Goal: Transaction & Acquisition: Obtain resource

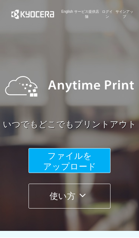
click at [93, 161] on button "ファイルを ​​アップロード" at bounding box center [69, 160] width 82 height 25
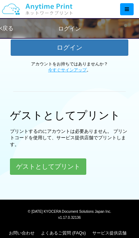
click at [67, 167] on button "ゲストとしてプリント" at bounding box center [48, 166] width 76 height 16
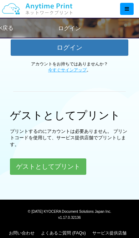
click at [27, 161] on button "ゲストとしてプリント" at bounding box center [48, 167] width 76 height 16
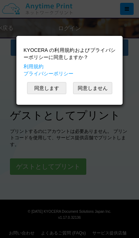
click at [44, 91] on button "同意します" at bounding box center [46, 88] width 39 height 12
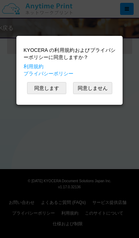
scroll to position [40, 0]
click at [53, 88] on button "同意します" at bounding box center [46, 88] width 39 height 12
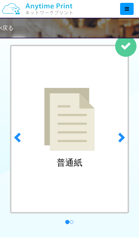
click at [124, 141] on span at bounding box center [120, 137] width 11 height 11
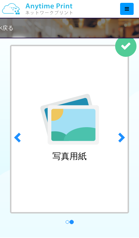
click at [69, 149] on div "写真用紙" at bounding box center [69, 129] width 118 height 169
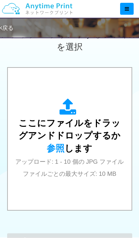
scroll to position [252, 0]
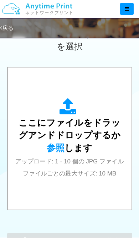
click at [83, 124] on div "ここにファイルをドラッグアンドドロップするか 参照 します アップロード: 1 - 10 個の JPG ファイル ファイルごとの最大サイズ: 10 MB" at bounding box center [69, 138] width 109 height 81
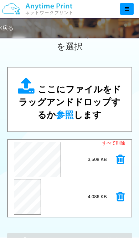
scroll to position [0, 0]
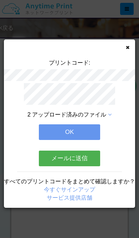
click at [89, 129] on button "OK" at bounding box center [69, 132] width 61 height 16
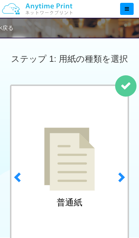
click at [129, 10] on div at bounding box center [127, 9] width 14 height 12
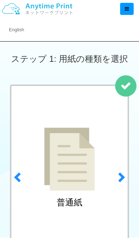
click at [130, 11] on div at bounding box center [127, 9] width 14 height 12
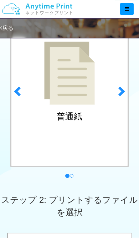
scroll to position [88, 0]
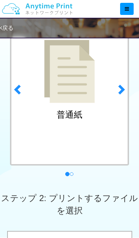
click at [124, 90] on span at bounding box center [120, 89] width 11 height 11
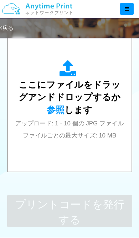
scroll to position [290, 0]
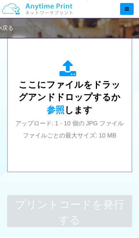
click at [106, 154] on div "ここにファイルをドラッグアンドドロップするか 参照 します アップロード: 1 - 10 個の JPG ファイル ファイルごとの最大サイズ: 10 MB" at bounding box center [69, 101] width 109 height 128
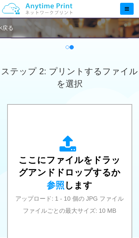
scroll to position [199, 0]
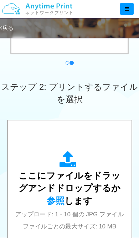
click at [107, 176] on div "ここにファイルをドラッグアンドドロップするか 参照 します アップロード: 1 - 10 個の JPG ファイル ファイルごとの最大サイズ: 10 MB" at bounding box center [69, 191] width 109 height 81
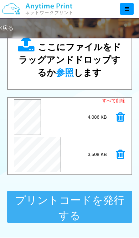
scroll to position [296, 0]
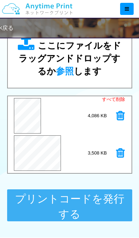
click at [106, 204] on button "プリントコードを発行する" at bounding box center [69, 206] width 125 height 32
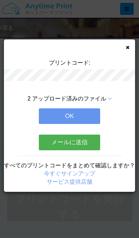
scroll to position [0, 0]
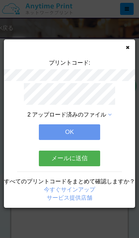
click at [41, 114] on span "2 アップロード済みのファイル" at bounding box center [66, 115] width 79 height 6
click at [55, 131] on button "OK" at bounding box center [69, 132] width 61 height 16
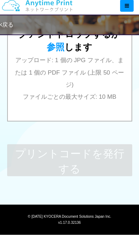
scroll to position [338, 0]
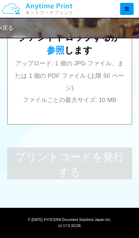
click at [126, 12] on div at bounding box center [127, 9] width 14 height 12
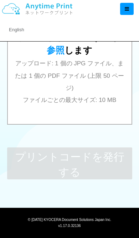
click at [25, 15] on img at bounding box center [37, 8] width 76 height 25
